Goal: Information Seeking & Learning: Find specific fact

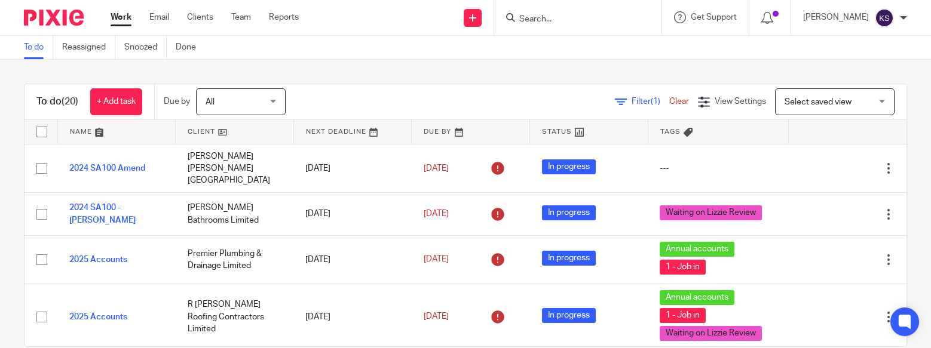
click at [626, 20] on input "Search" at bounding box center [572, 19] width 108 height 11
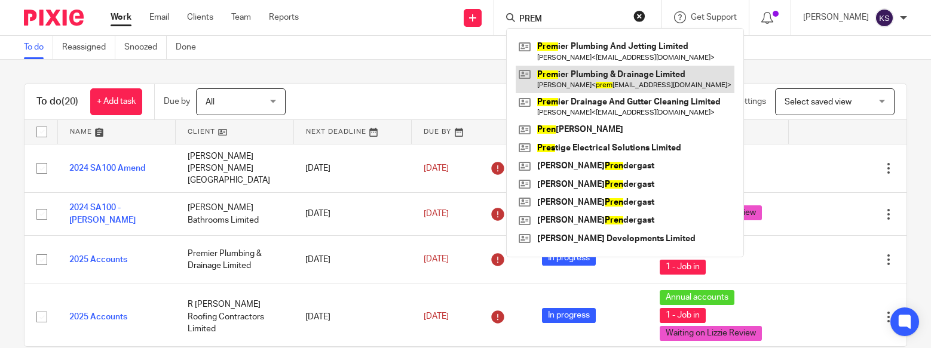
type input "PREM"
click at [608, 82] on link at bounding box center [625, 79] width 219 height 27
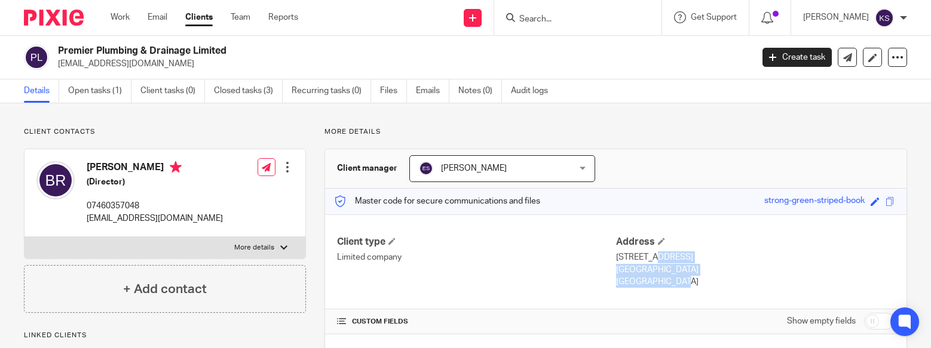
drag, startPoint x: 638, startPoint y: 281, endPoint x: 611, endPoint y: 254, distance: 38.0
click at [616, 254] on div "Address [STREET_ADDRESS] [STREET_ADDRESS] [GEOGRAPHIC_DATA]" at bounding box center [755, 262] width 278 height 53
copy div "[STREET_ADDRESS]"
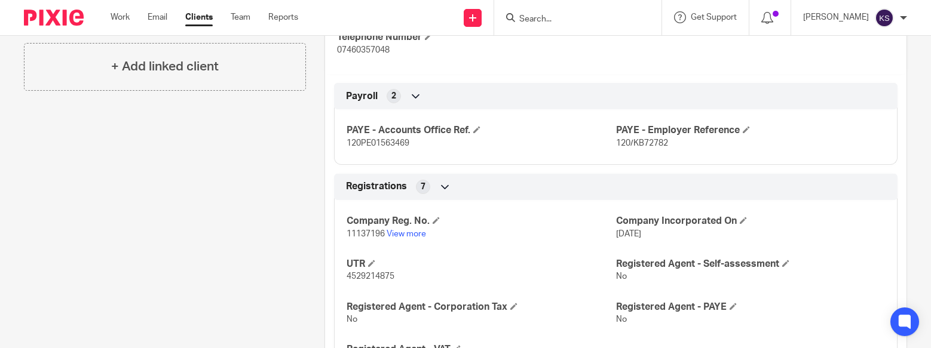
scroll to position [359, 0]
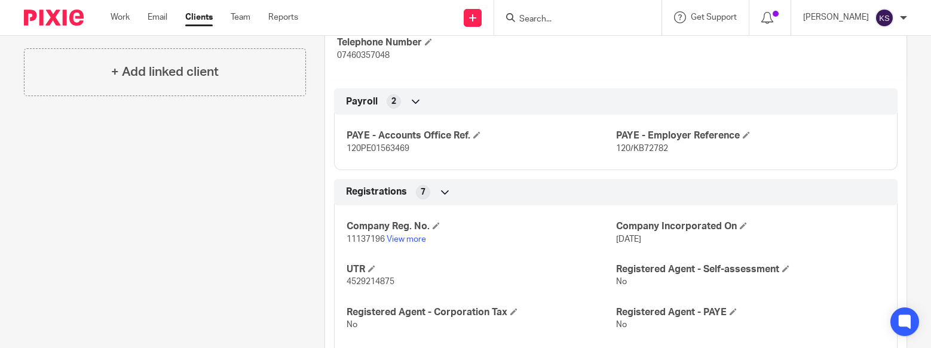
click at [667, 148] on p "120/KB72782" at bounding box center [750, 149] width 269 height 12
click at [666, 148] on p "120/KB72782" at bounding box center [750, 149] width 269 height 12
drag, startPoint x: 660, startPoint y: 145, endPoint x: 611, endPoint y: 147, distance: 49.6
click at [616, 147] on span "120/KB72782" at bounding box center [642, 149] width 52 height 8
copy span "120/KB72782"
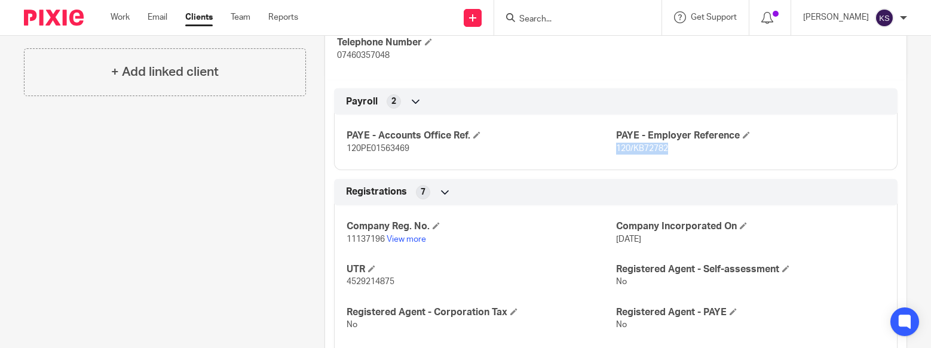
click at [494, 142] on h4 "PAYE - Accounts Office Ref." at bounding box center [481, 136] width 269 height 13
drag, startPoint x: 398, startPoint y: 281, endPoint x: 340, endPoint y: 278, distance: 58.0
click at [340, 278] on div "Company Reg. No. 11137196 View more Company Incorporated On [DATE] UTR 45292148…" at bounding box center [615, 293] width 563 height 193
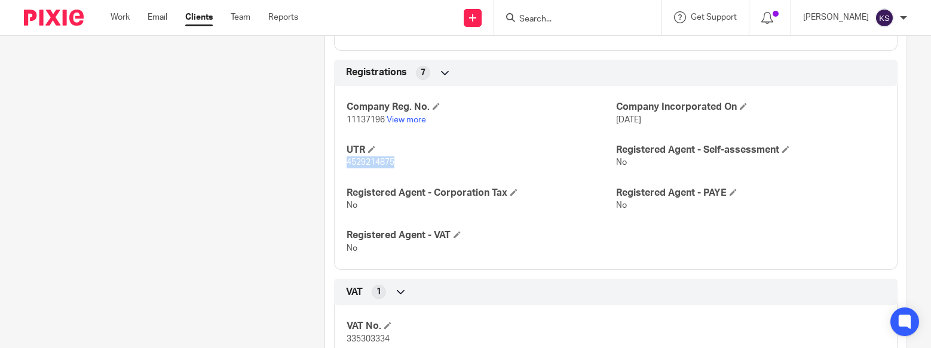
click at [355, 282] on div "VAT 1" at bounding box center [616, 292] width 546 height 20
click at [375, 278] on div "Client type Limited company Address [STREET_ADDRESS] [STREET_ADDRESS] [GEOGRAPH…" at bounding box center [615, 115] width 581 height 758
click at [375, 278] on div "Client type Limited company Address 28 Queens Drive, Scunthorpe North Lincolnsh…" at bounding box center [615, 115] width 581 height 758
click at [381, 282] on div "VAT 1" at bounding box center [616, 292] width 546 height 20
drag, startPoint x: 397, startPoint y: 163, endPoint x: 339, endPoint y: 162, distance: 58.0
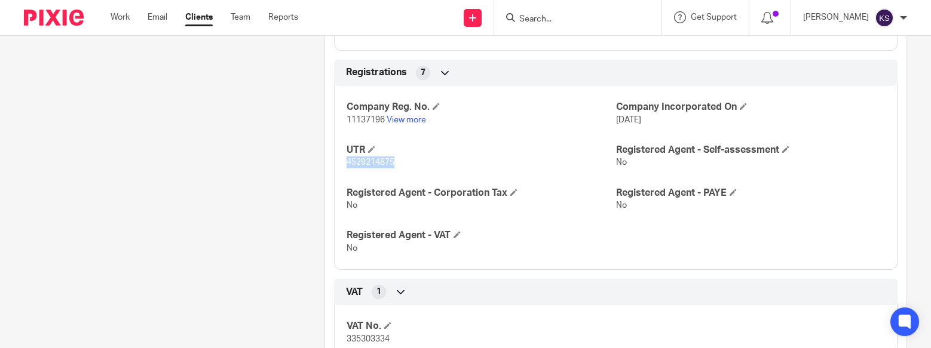
click at [339, 162] on div "Company Reg. No. 11137196 View more Company Incorporated On 8 Jan 2018 UTR 4529…" at bounding box center [615, 173] width 563 height 193
copy span "4529214875"
click at [347, 163] on span "4529214875" at bounding box center [371, 162] width 48 height 8
drag, startPoint x: 344, startPoint y: 161, endPoint x: 393, endPoint y: 163, distance: 48.4
click at [393, 163] on span "4529214875" at bounding box center [371, 162] width 48 height 8
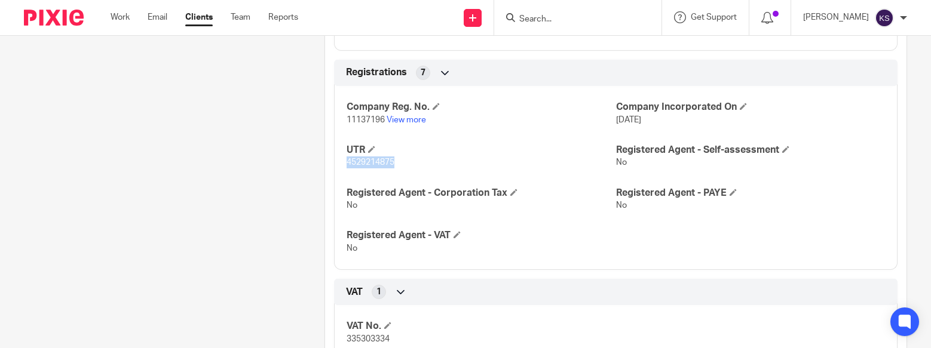
copy span "4529214875"
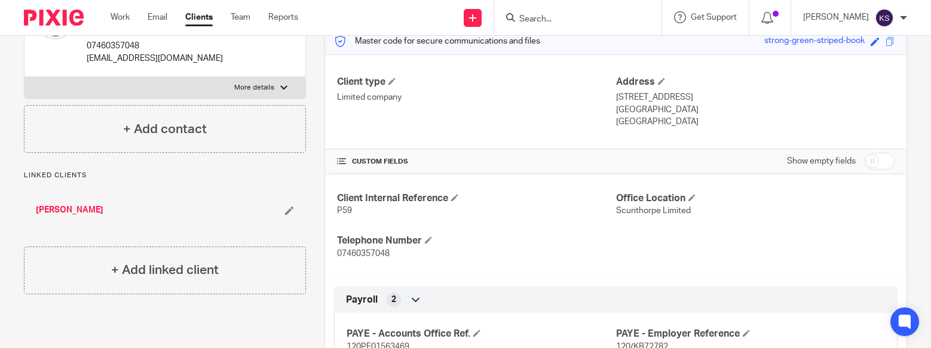
scroll to position [120, 0]
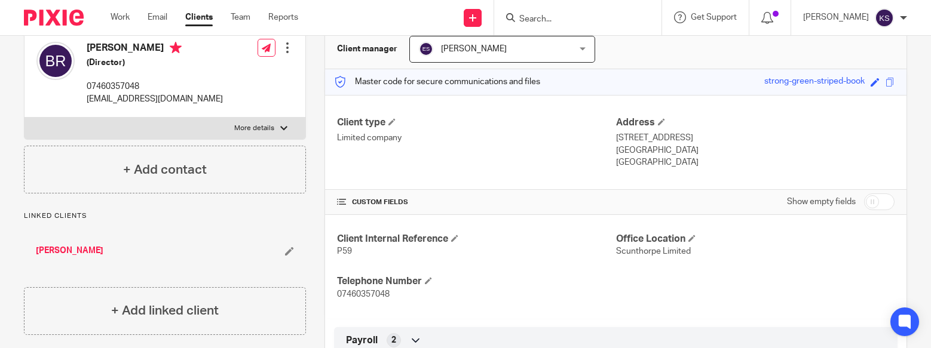
drag, startPoint x: 220, startPoint y: 97, endPoint x: 87, endPoint y: 99, distance: 133.3
click at [87, 99] on div "Ben Rees (Director) 07460357048 premierplumbing0156@gmail.com Edit contact Crea…" at bounding box center [164, 74] width 281 height 88
copy p "premierplumbing0156@gmail.com"
click at [599, 16] on input "Search" at bounding box center [572, 19] width 108 height 11
click at [601, 17] on input "Search" at bounding box center [572, 19] width 108 height 11
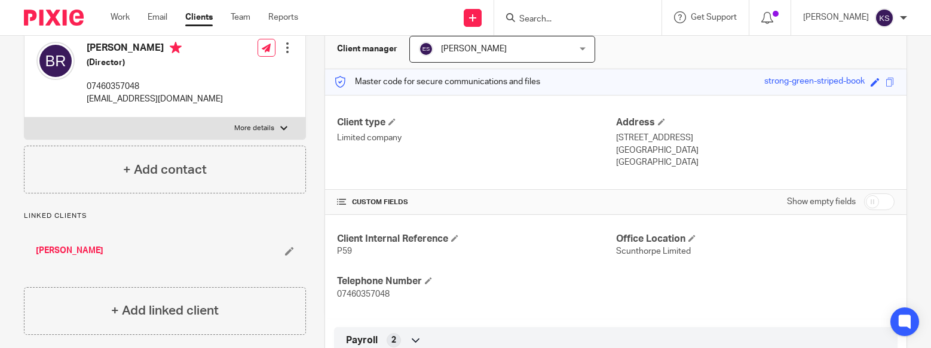
click at [571, 19] on input "Search" at bounding box center [572, 19] width 108 height 11
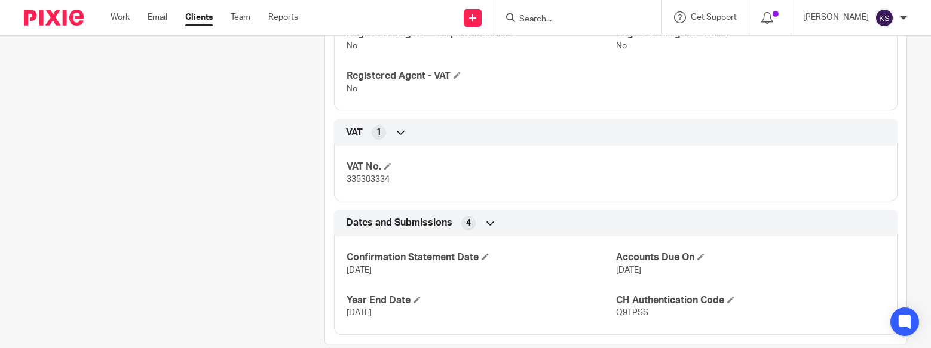
scroll to position [658, 0]
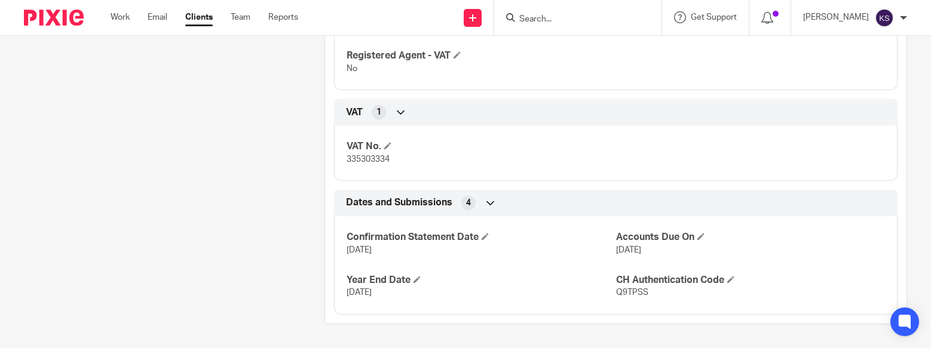
click at [586, 19] on input "Search" at bounding box center [572, 19] width 108 height 11
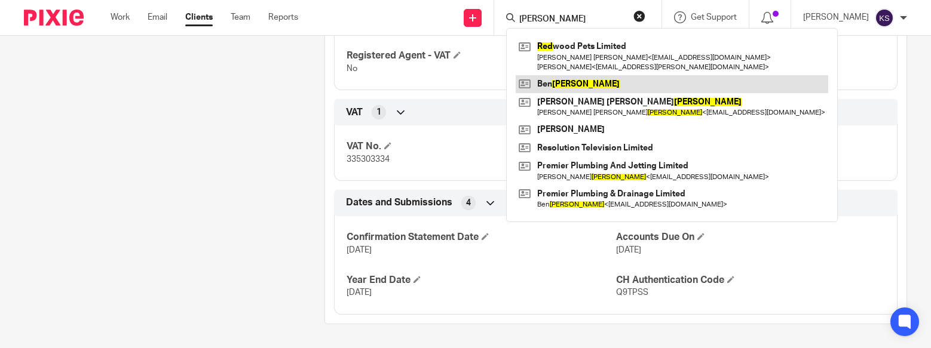
type input "reed"
click at [583, 78] on link at bounding box center [672, 84] width 313 height 18
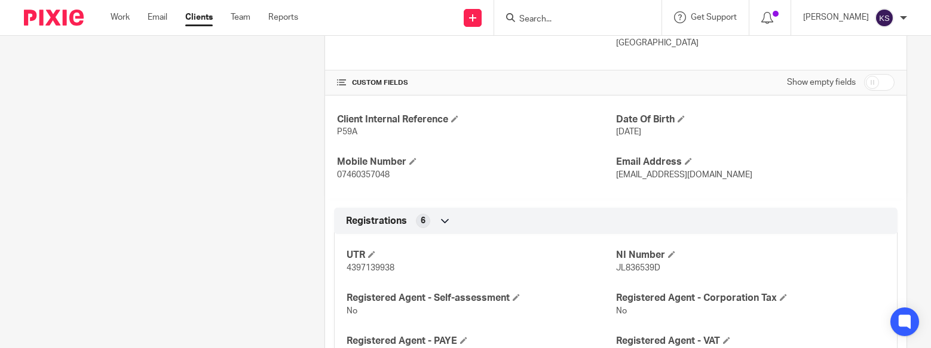
scroll to position [300, 0]
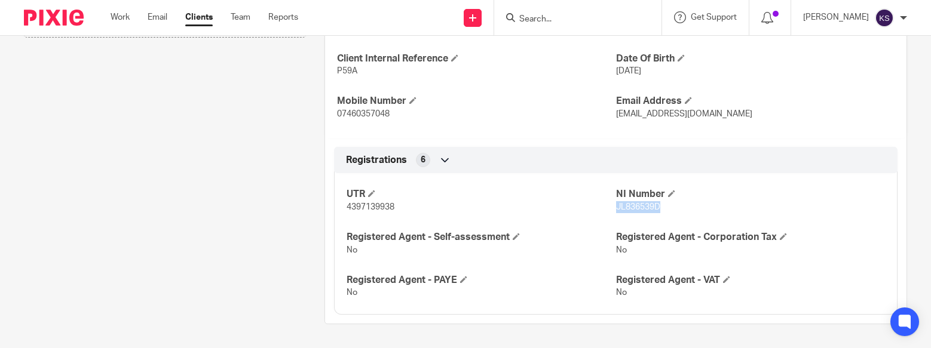
drag, startPoint x: 661, startPoint y: 203, endPoint x: 610, endPoint y: 211, distance: 51.4
click at [616, 211] on p "JL836539D" at bounding box center [750, 207] width 269 height 12
copy span "JL836539D"
drag, startPoint x: 393, startPoint y: 206, endPoint x: 345, endPoint y: 210, distance: 47.4
click at [347, 210] on span "4397139938" at bounding box center [371, 207] width 48 height 8
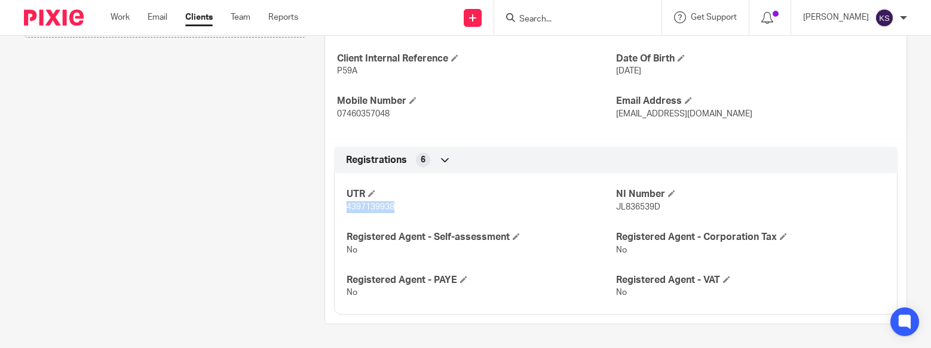
copy span "4397139938"
